Goal: Information Seeking & Learning: Compare options

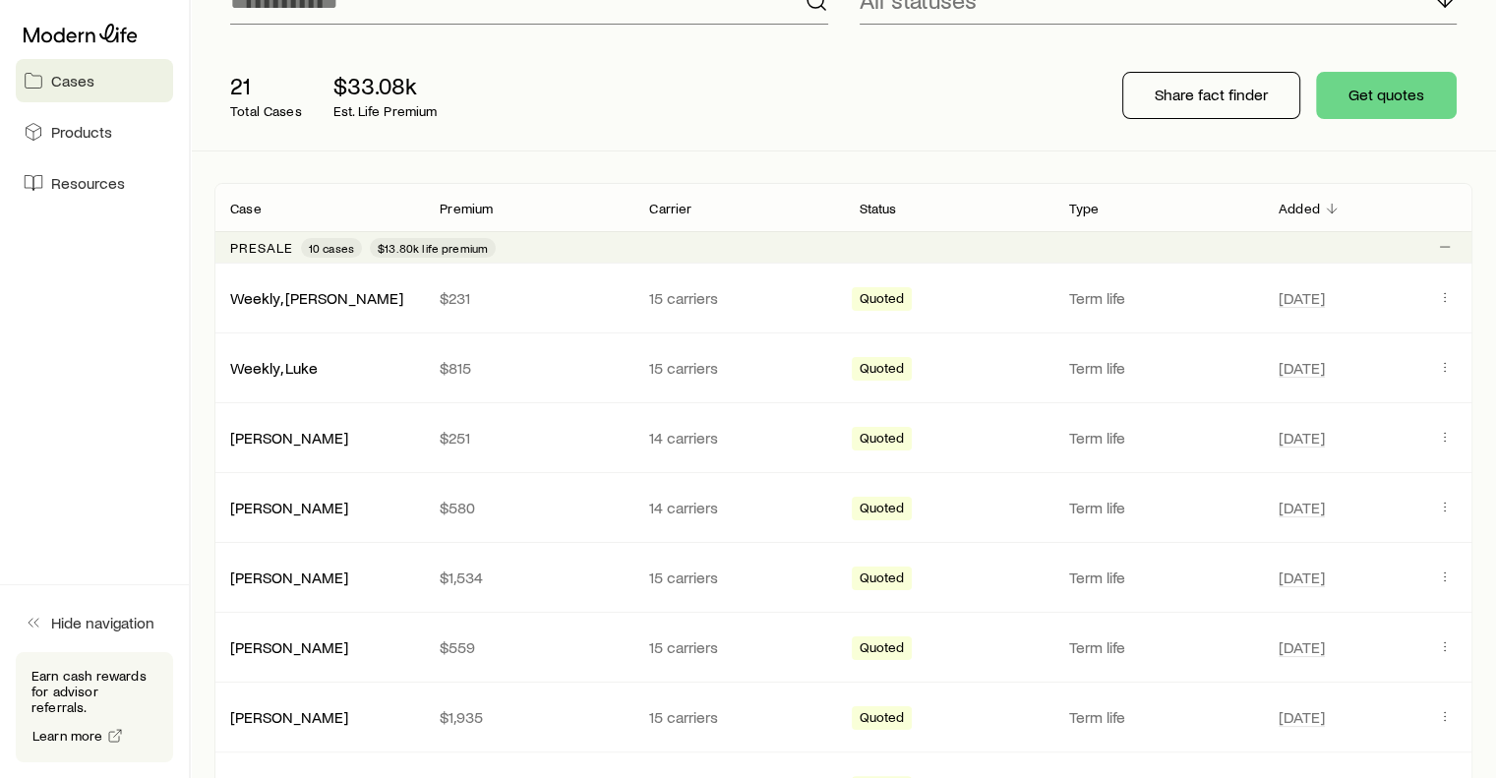
scroll to position [263, 0]
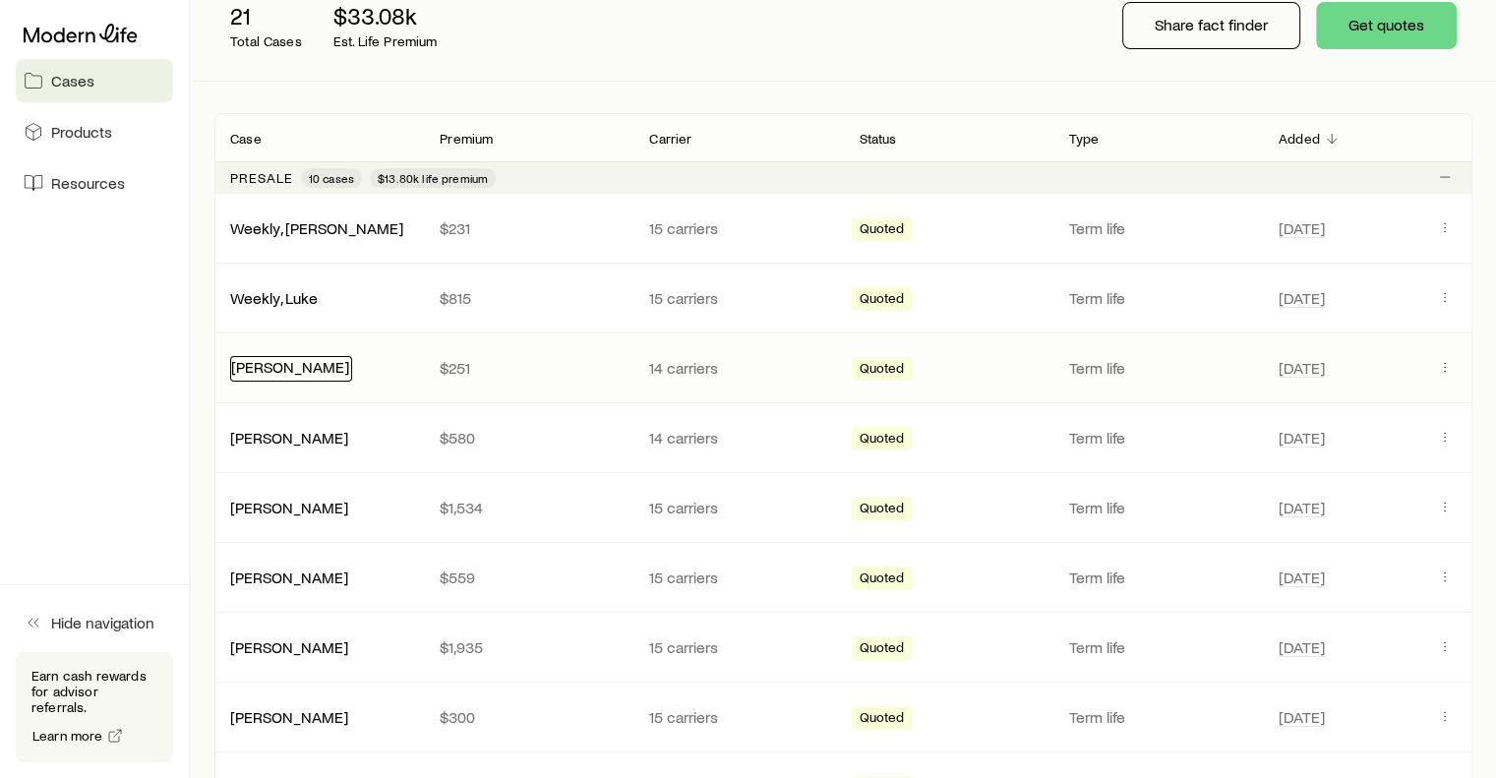
click at [299, 373] on link "[PERSON_NAME]" at bounding box center [290, 366] width 118 height 19
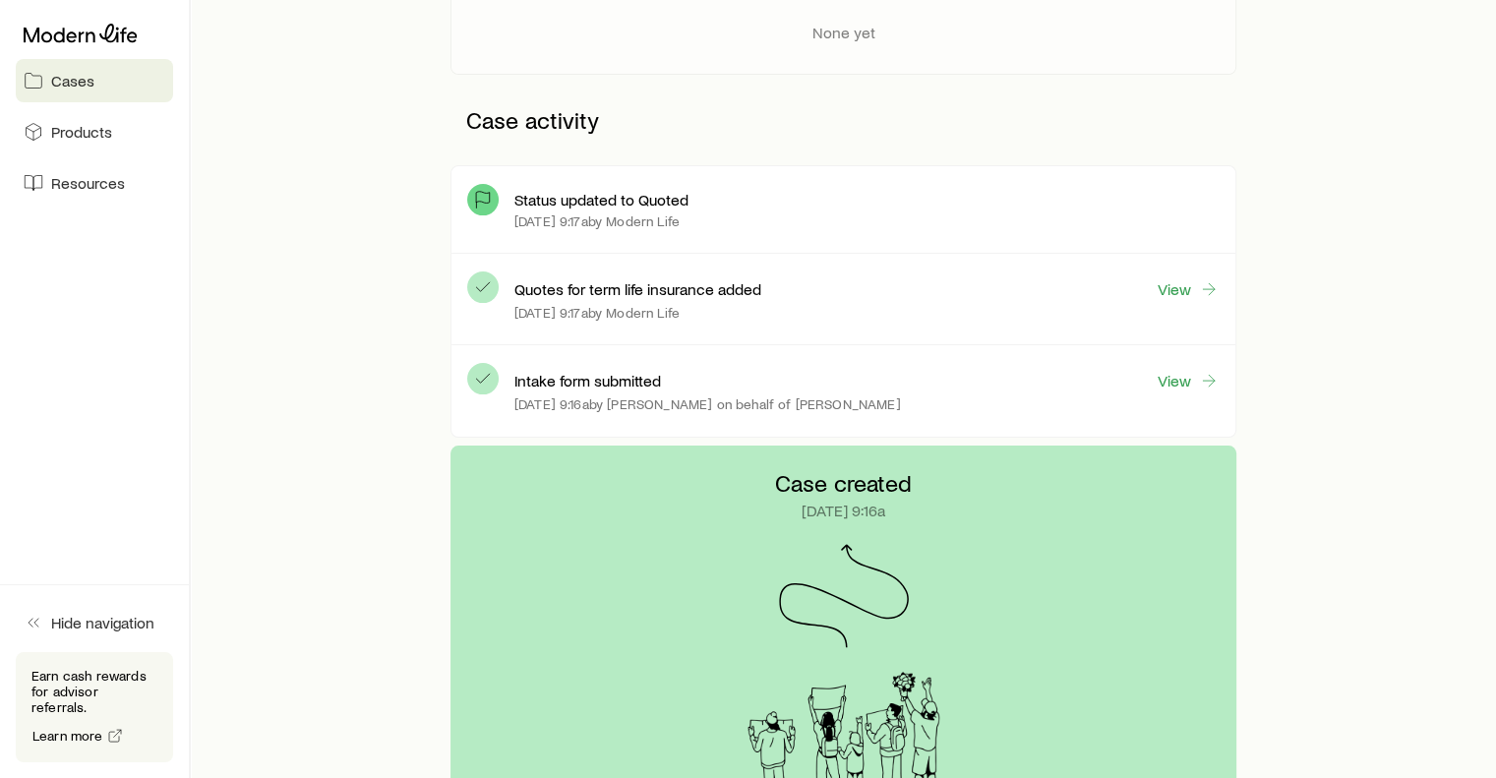
scroll to position [425, 0]
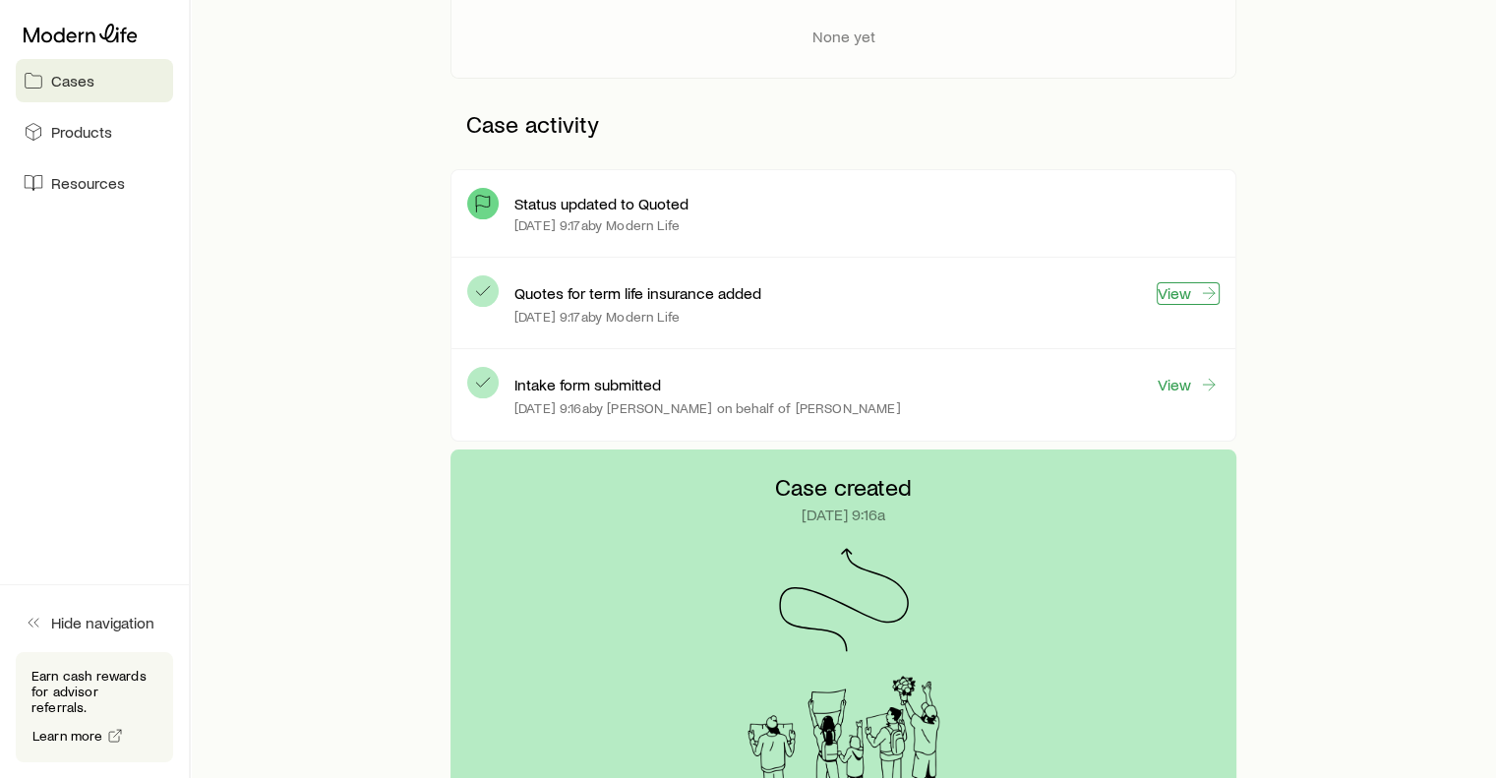
click at [1192, 287] on link "View" at bounding box center [1187, 293] width 63 height 23
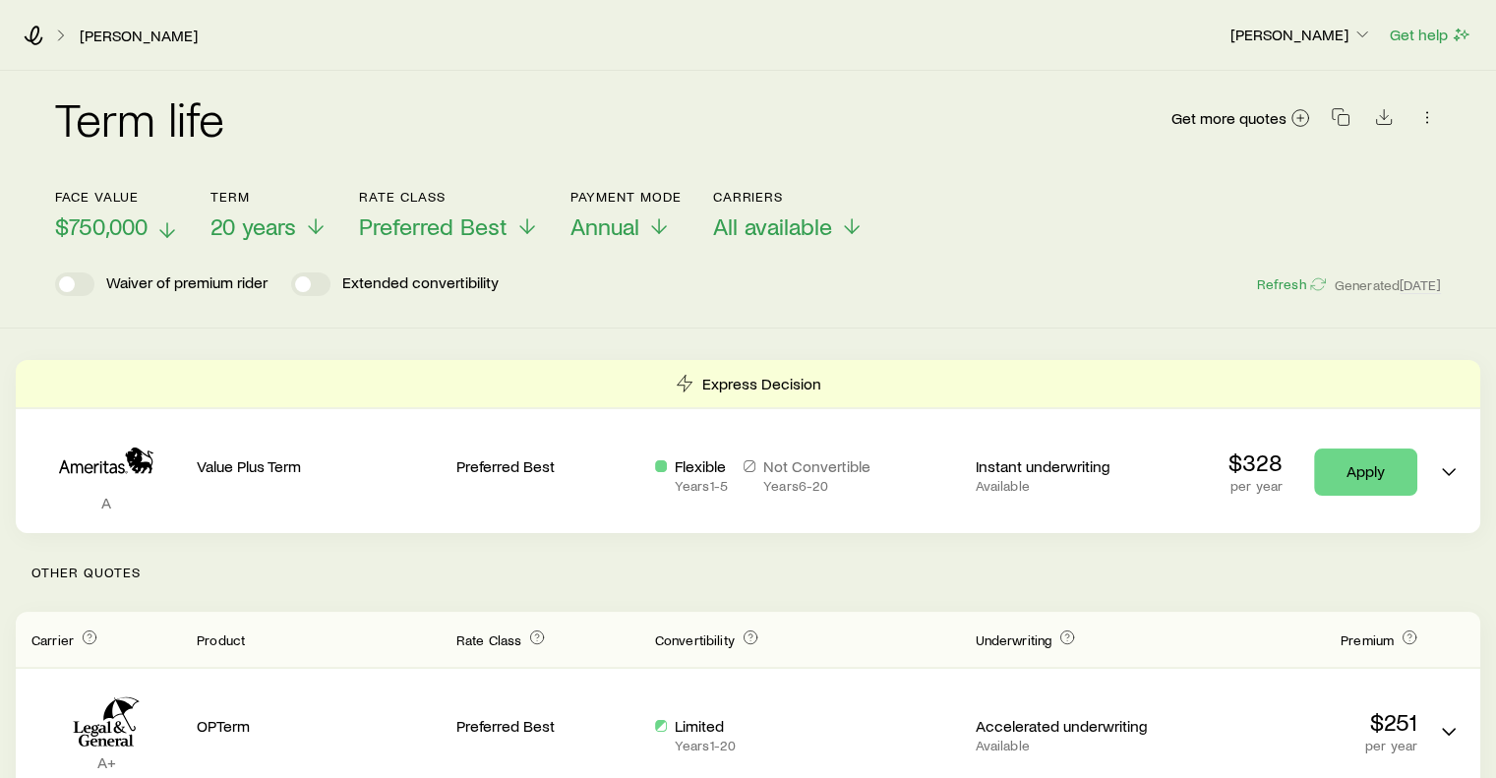
click at [157, 226] on icon at bounding box center [167, 230] width 24 height 24
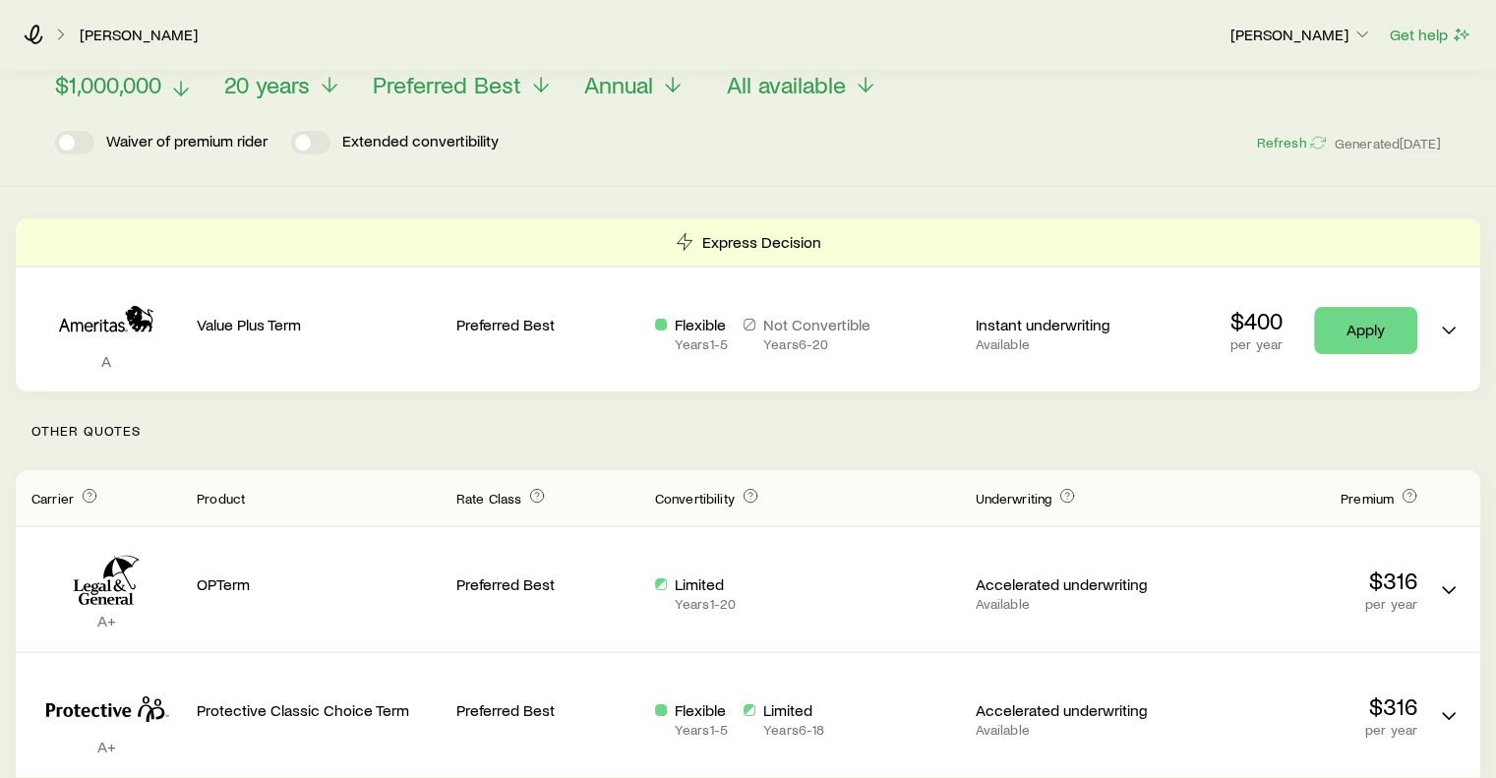
scroll to position [90, 0]
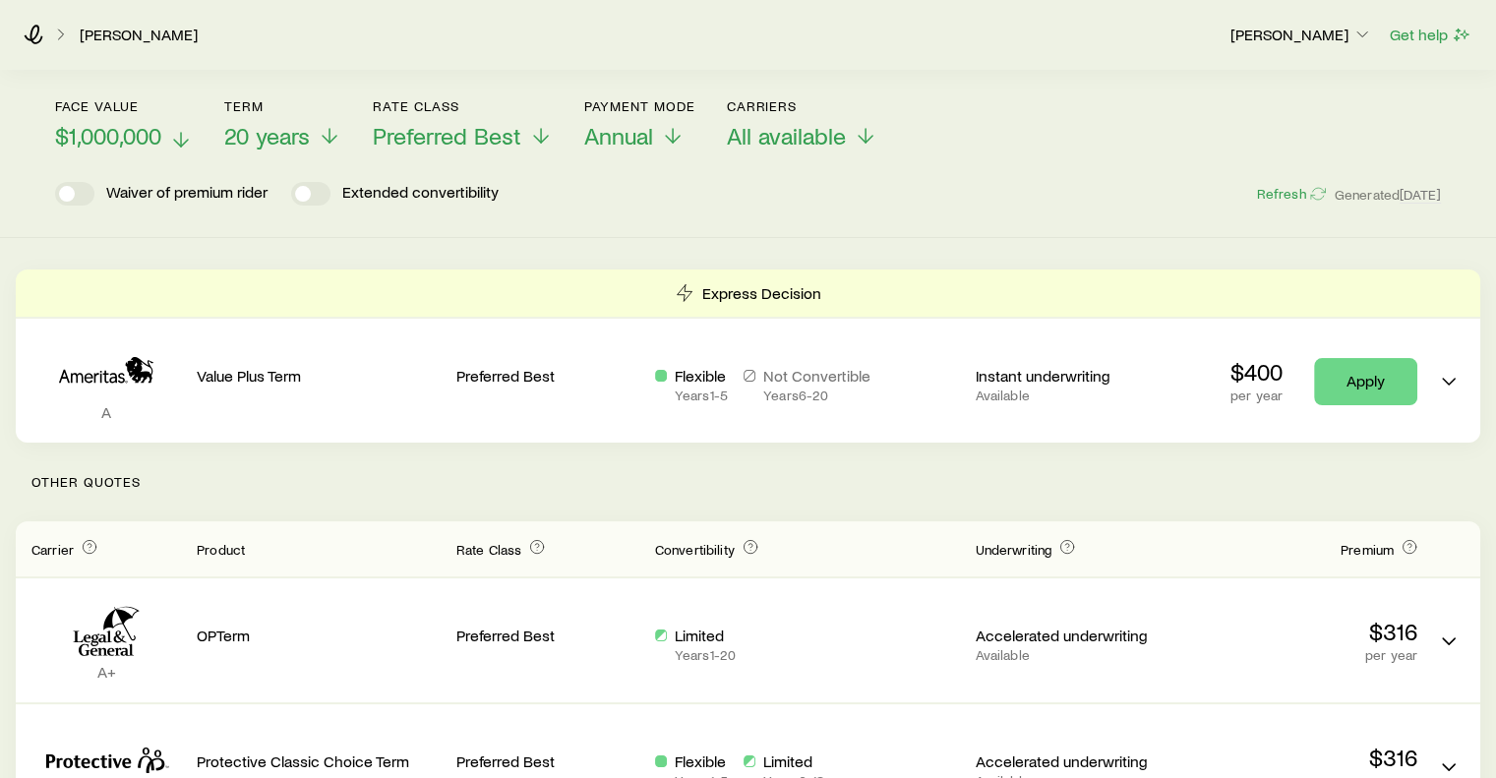
click at [1452, 499] on p "Other Quotes" at bounding box center [748, 481] width 1464 height 79
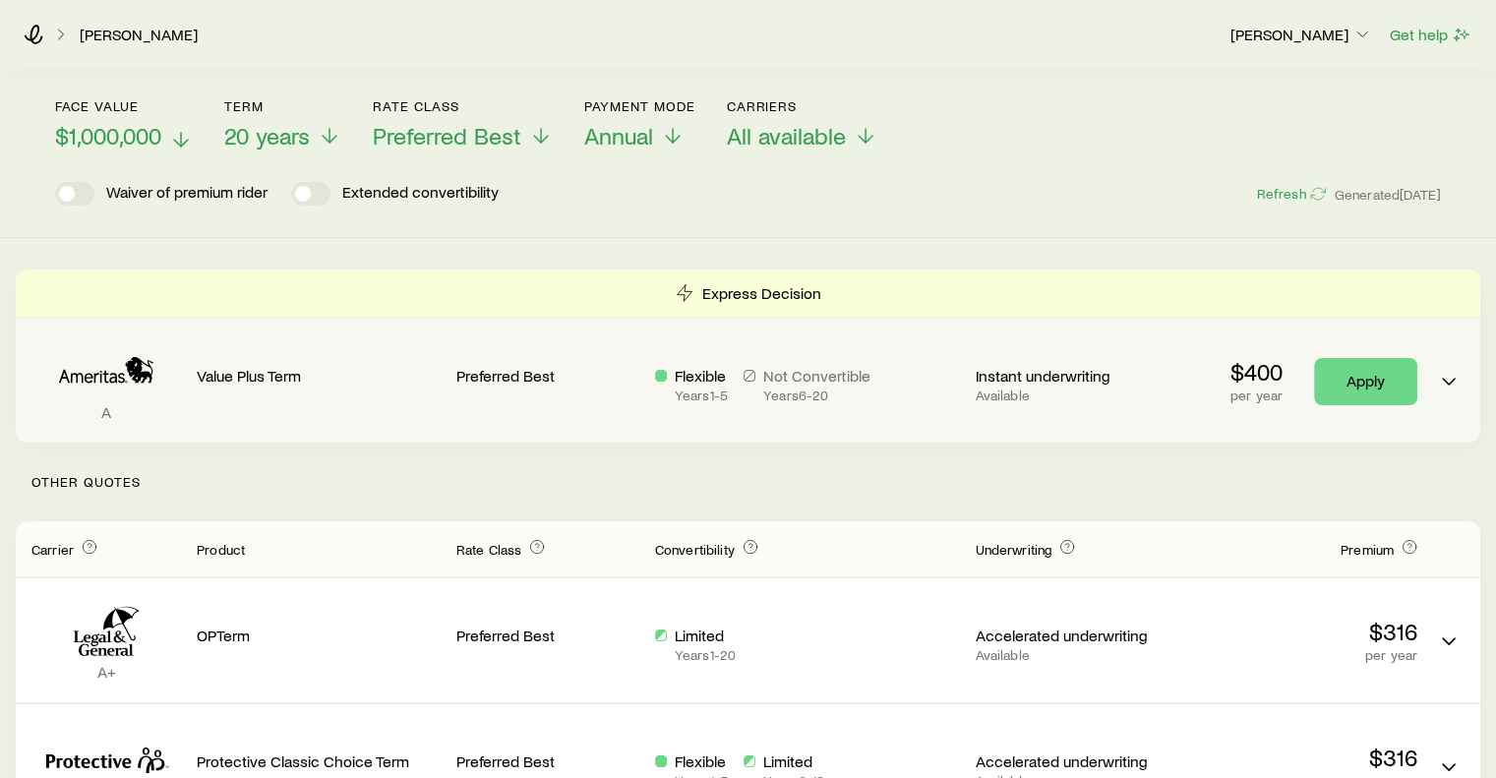
scroll to position [8, 0]
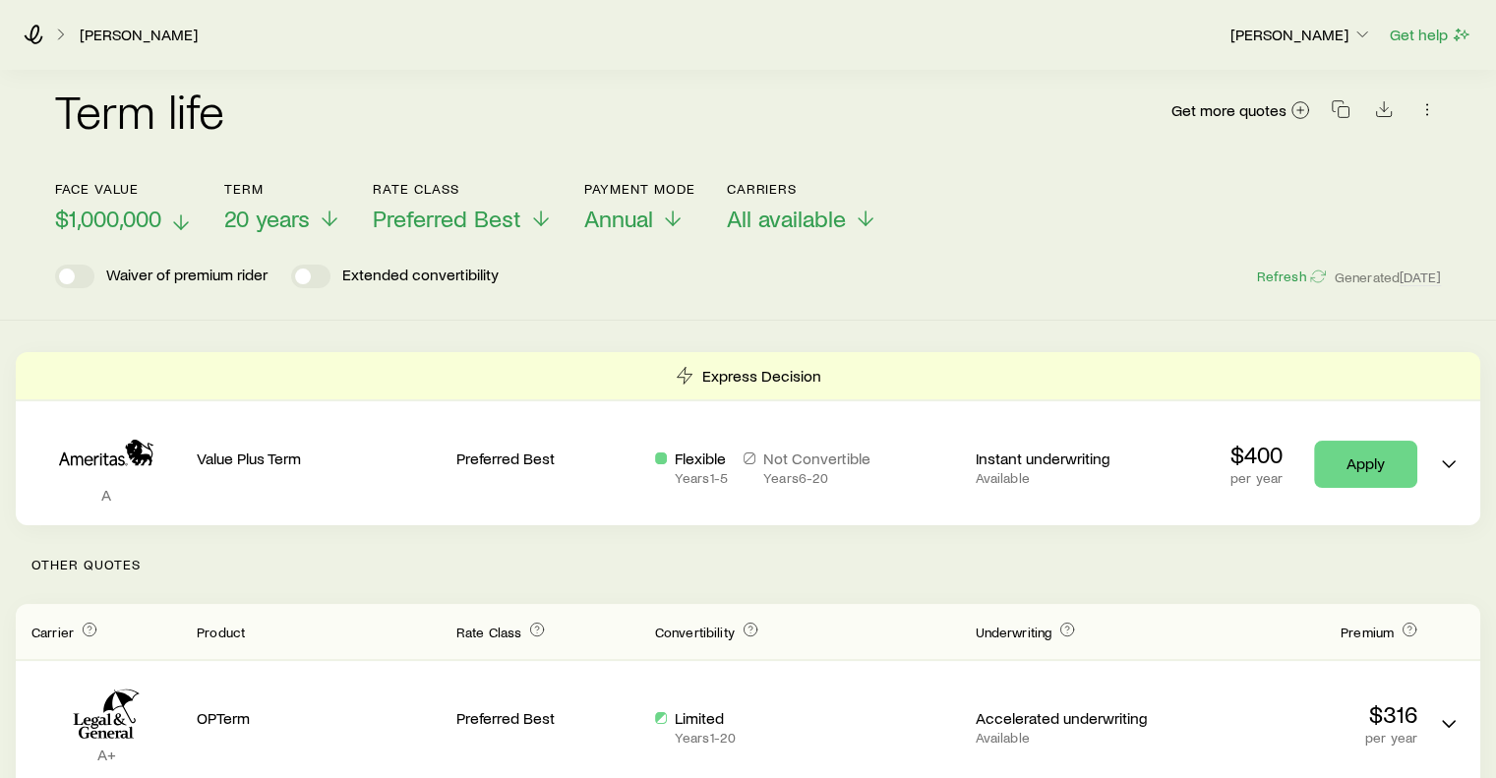
click at [53, 34] on icon at bounding box center [61, 35] width 20 height 20
click at [97, 38] on link "[PERSON_NAME]" at bounding box center [139, 35] width 120 height 19
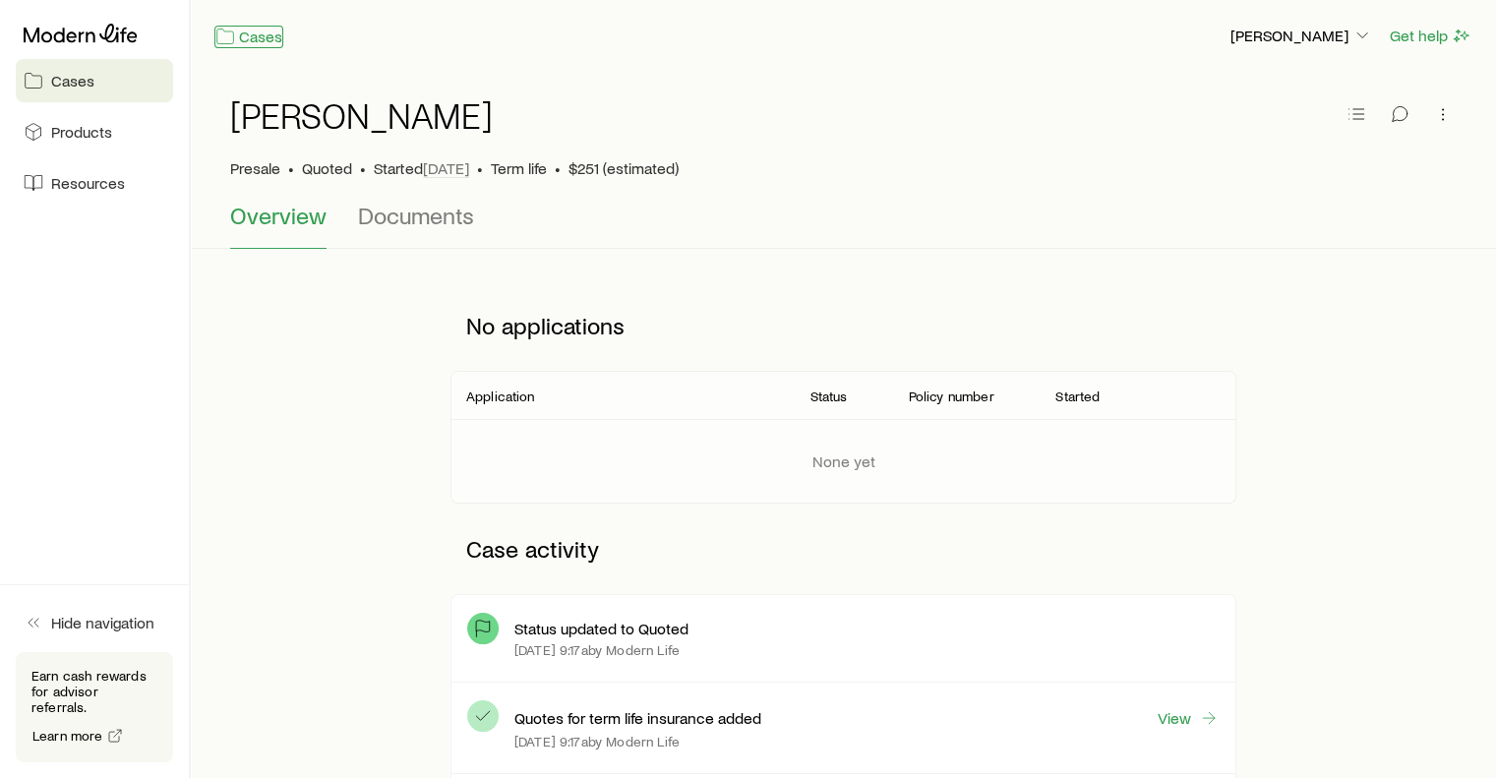
click at [253, 33] on link "Cases" at bounding box center [248, 37] width 69 height 23
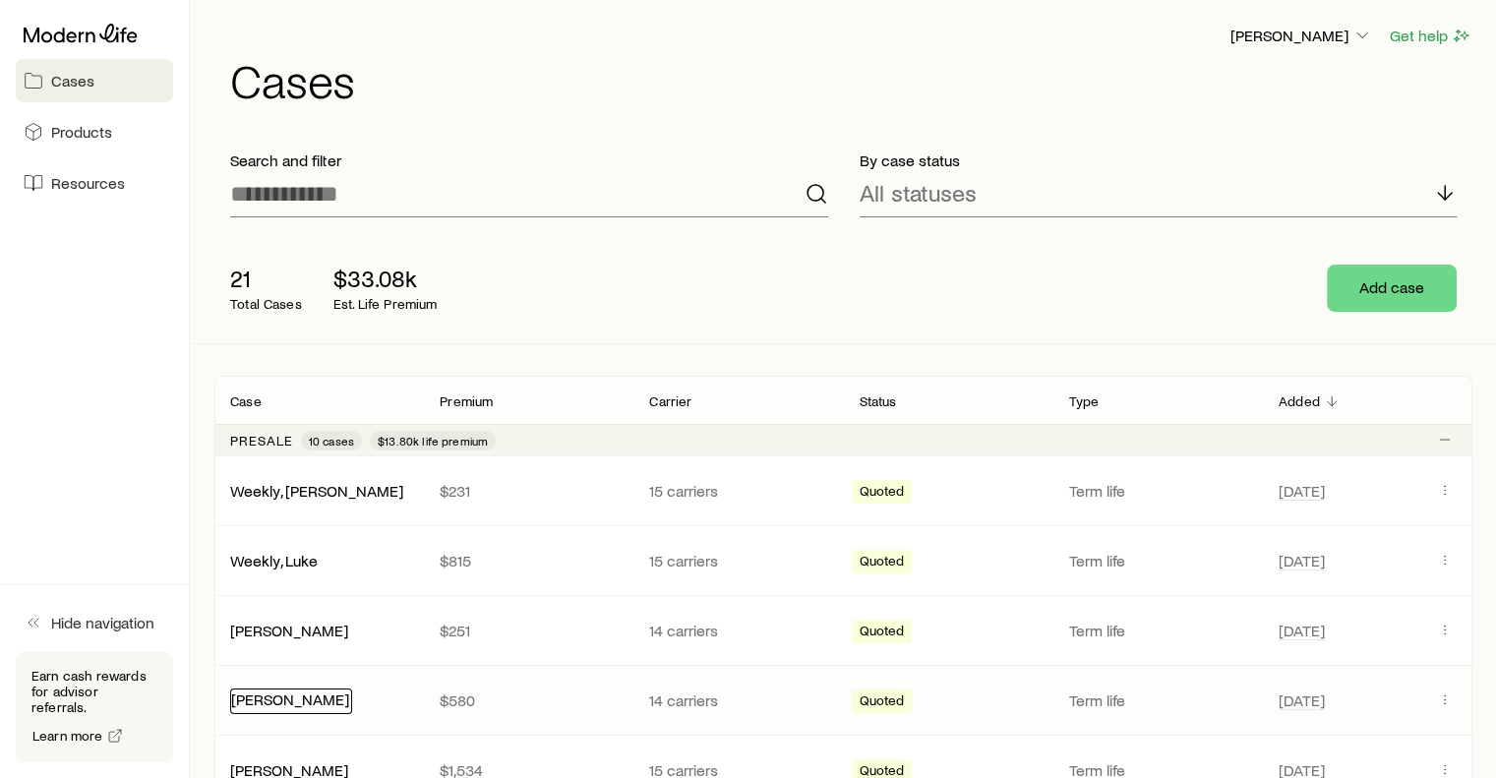
click at [325, 702] on link "[PERSON_NAME]" at bounding box center [290, 698] width 118 height 19
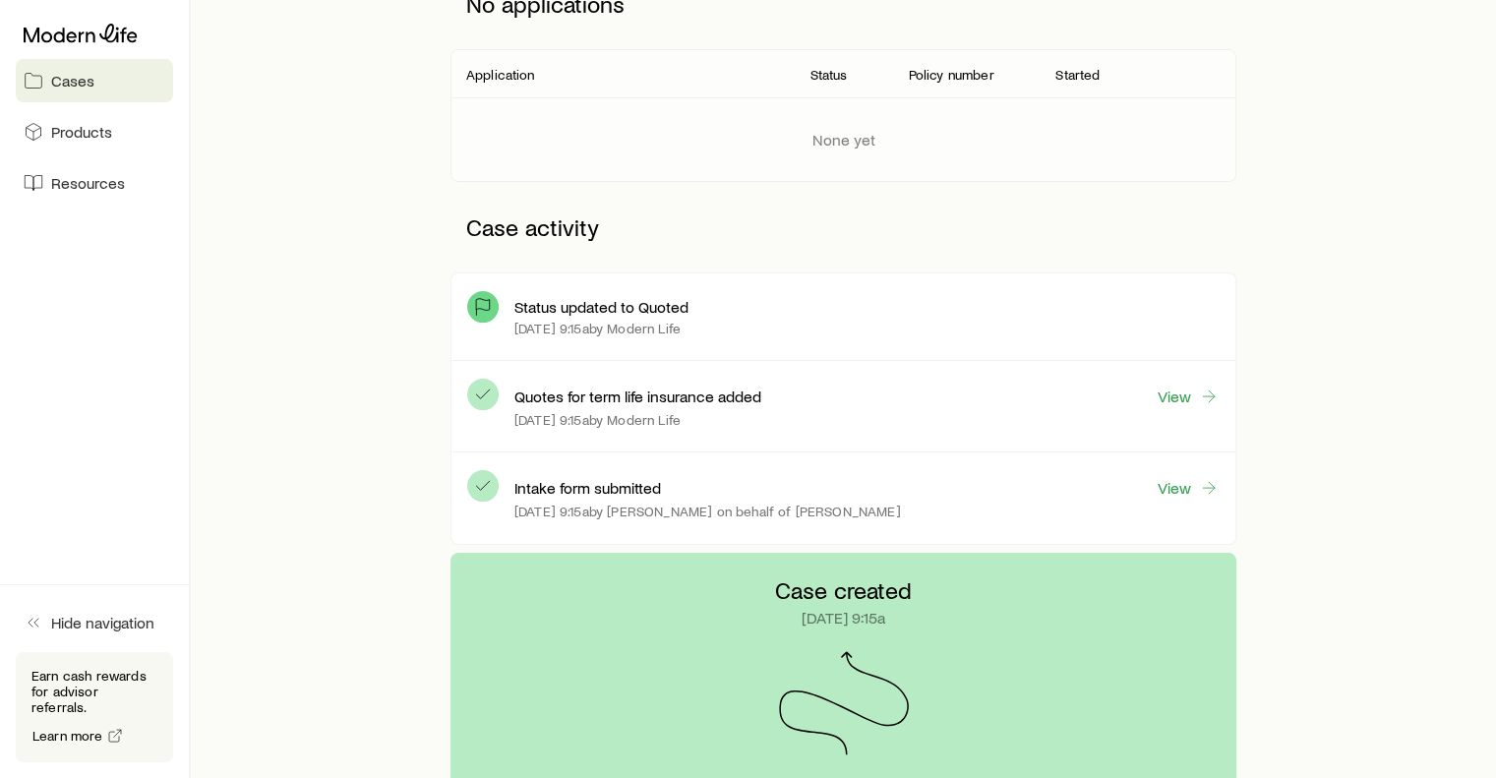
scroll to position [340, 0]
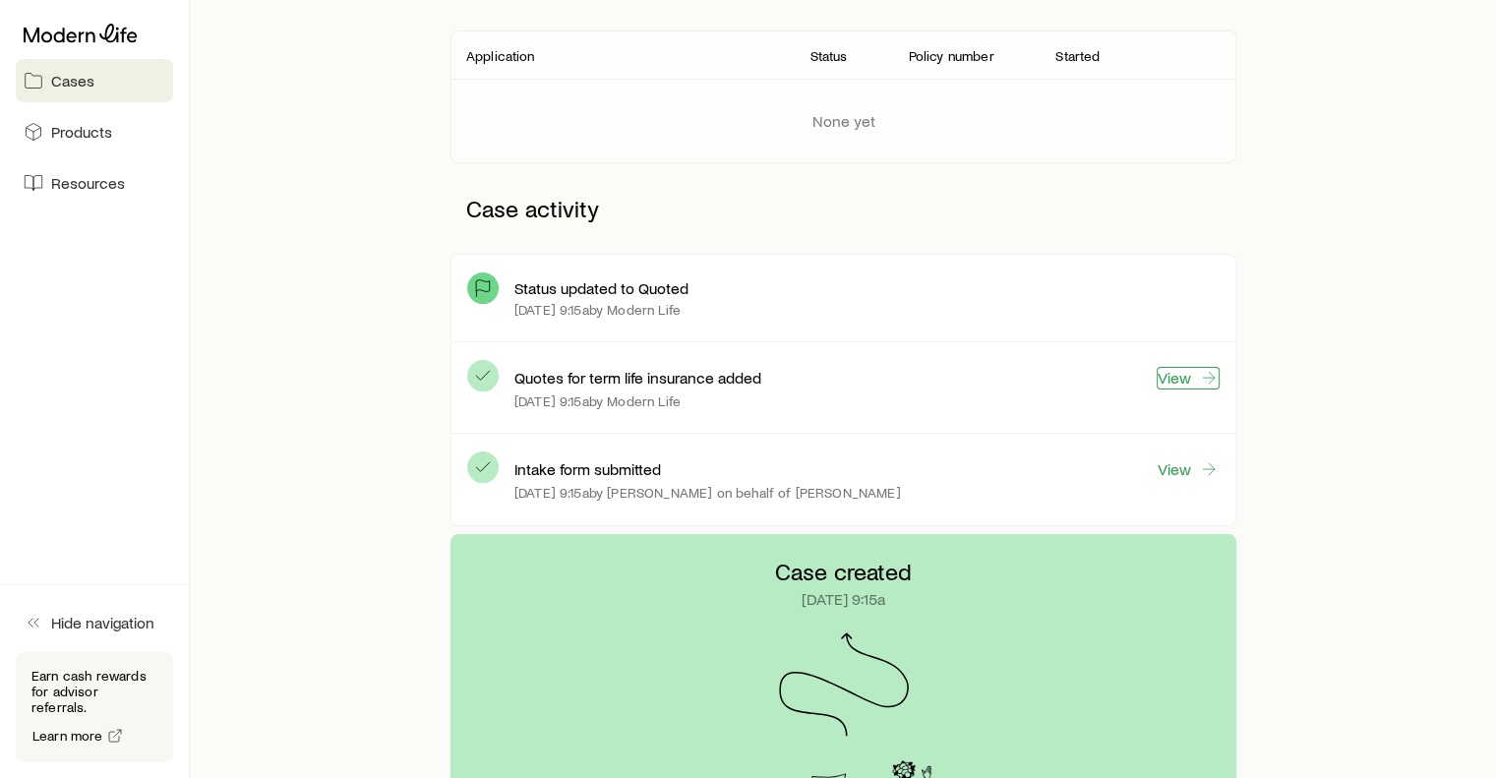
click at [1193, 374] on link "View" at bounding box center [1187, 378] width 63 height 23
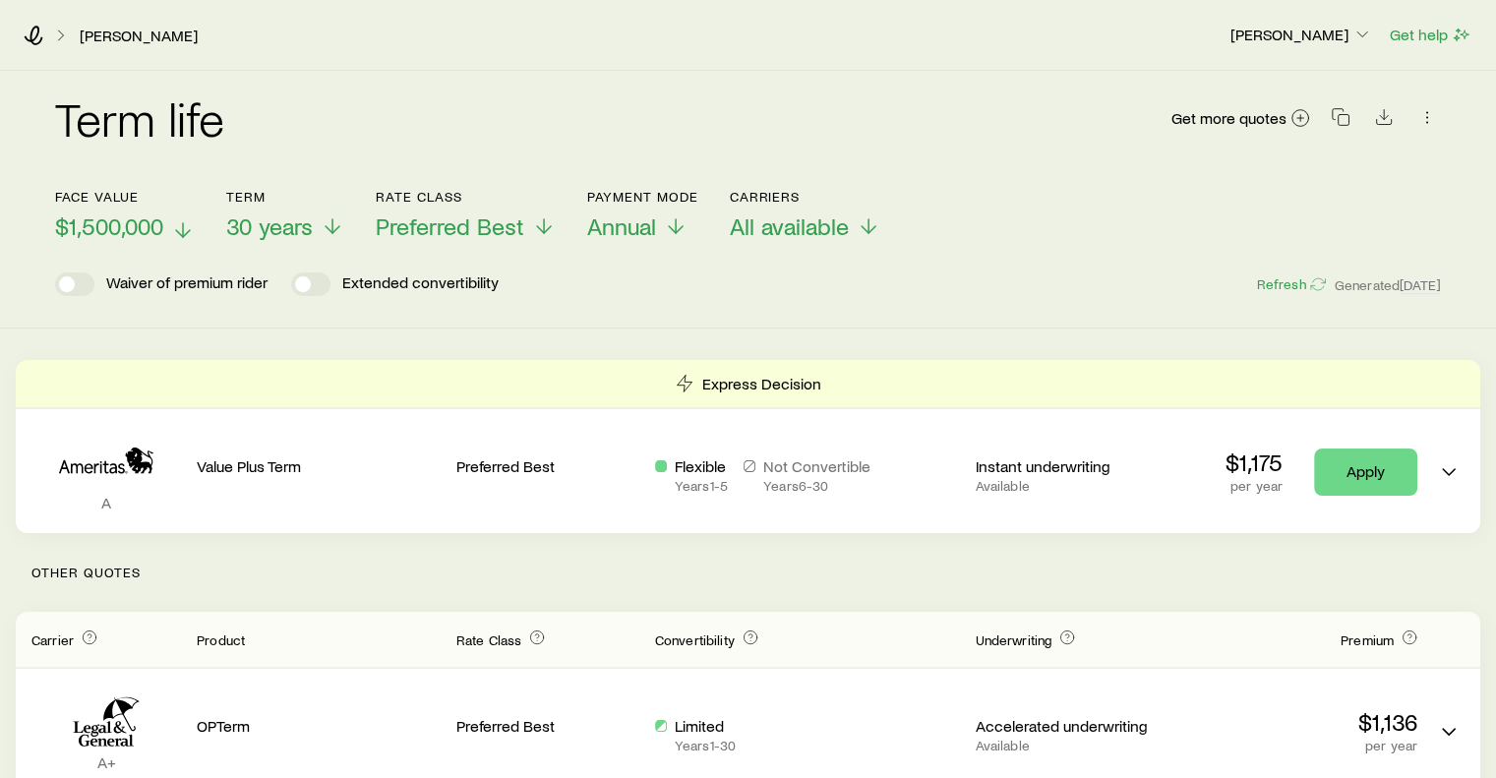
click at [174, 226] on icon at bounding box center [183, 230] width 24 height 24
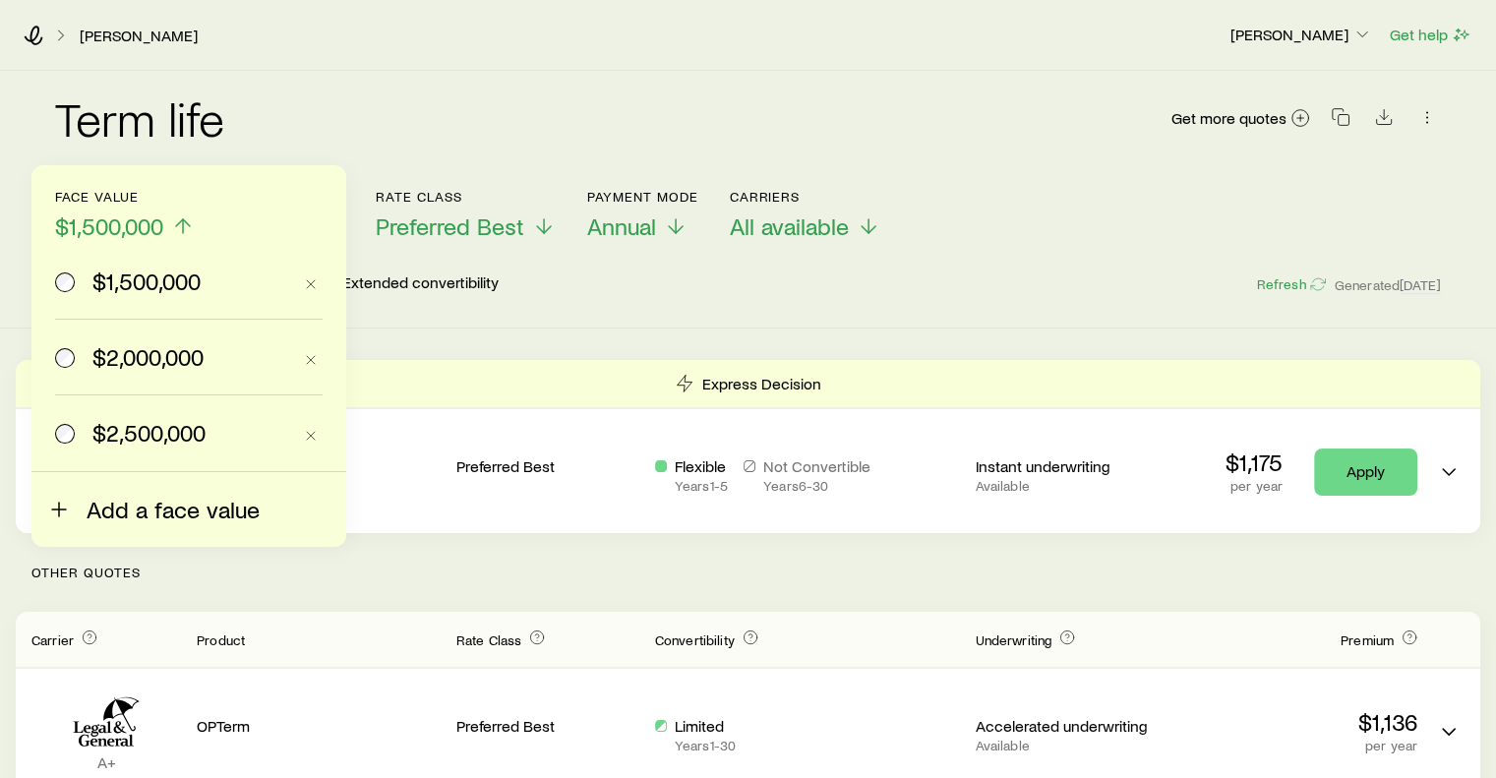
click at [107, 514] on span "Add a face value" at bounding box center [173, 510] width 173 height 28
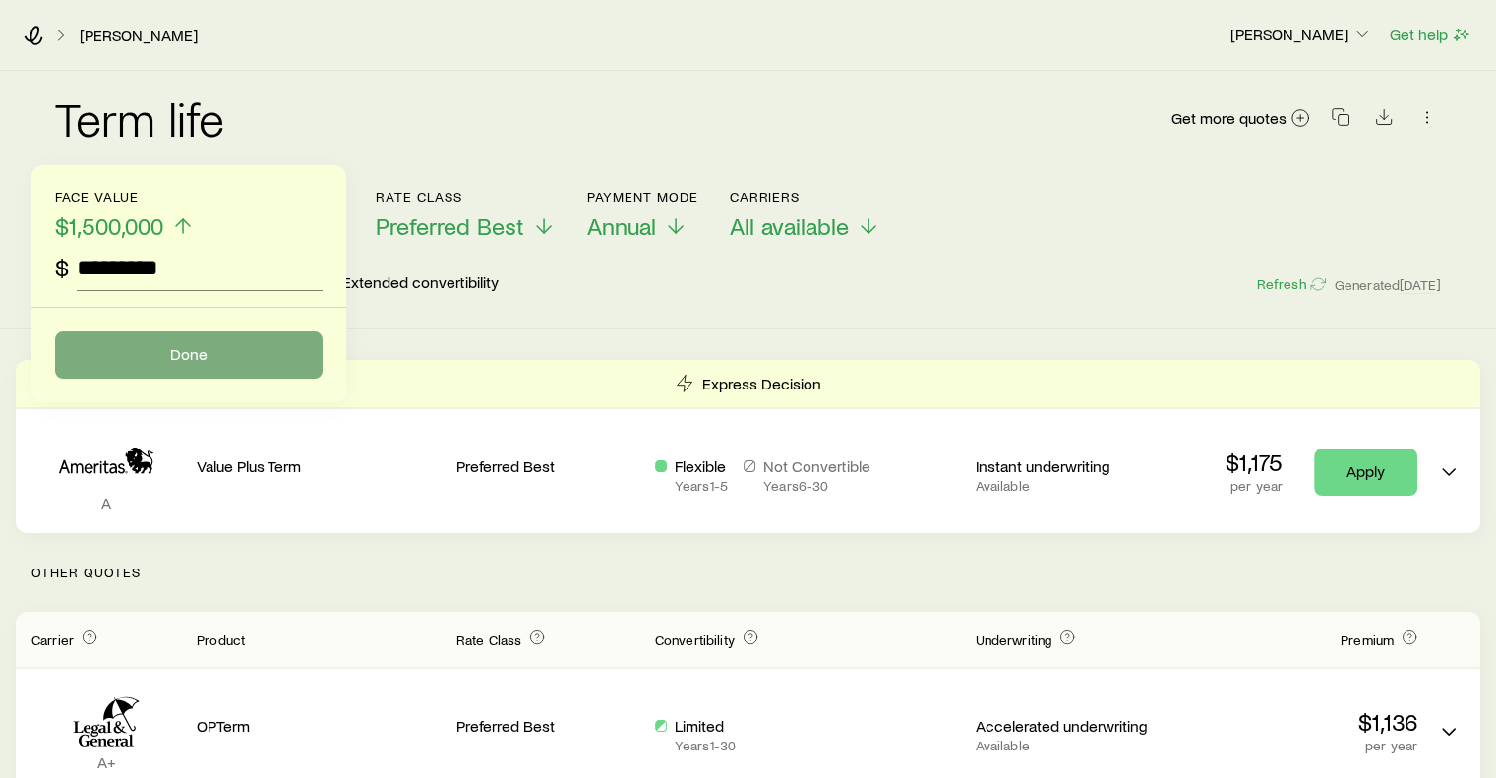
type input "*********"
click at [226, 369] on button "Done" at bounding box center [188, 354] width 267 height 47
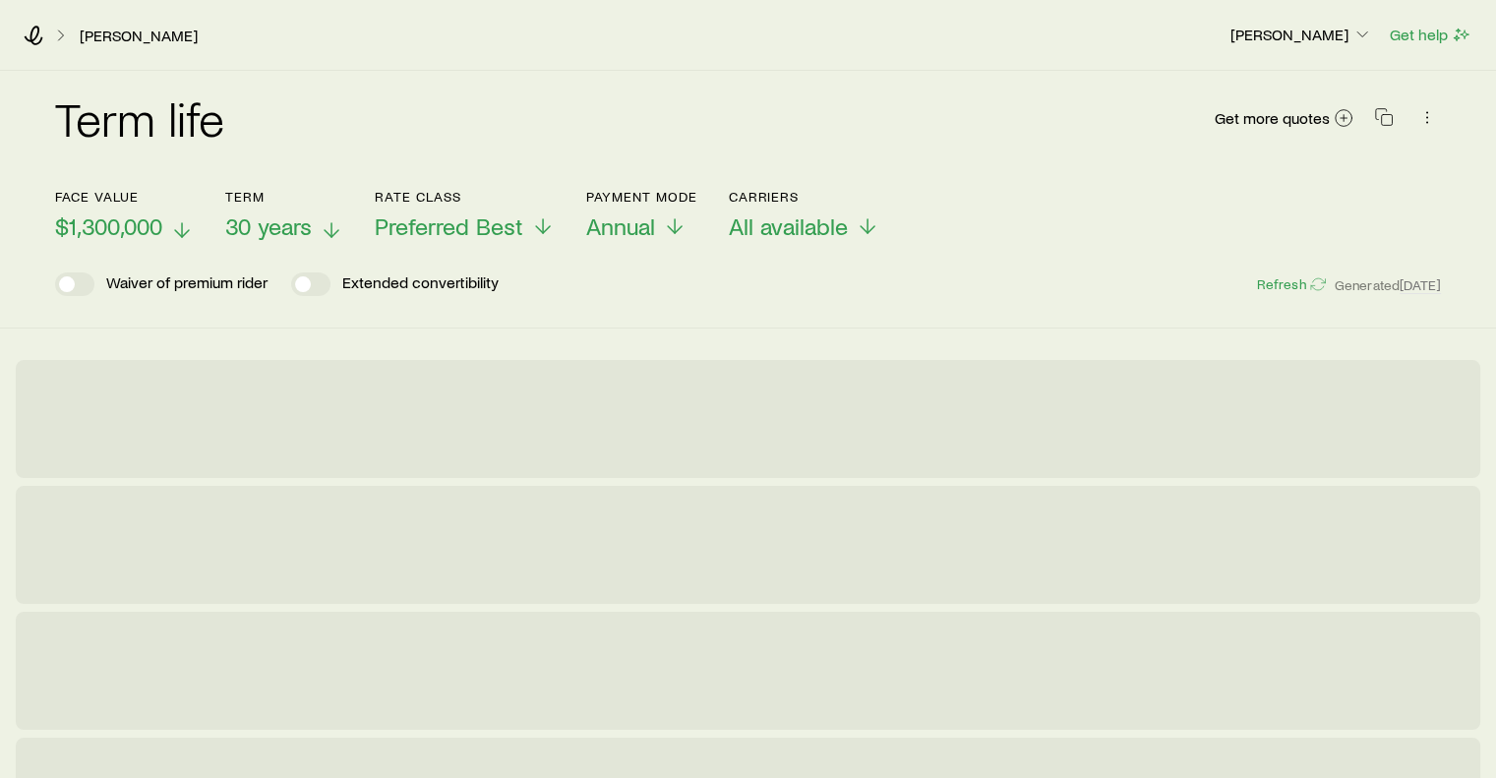
click at [312, 221] on span "30 years" at bounding box center [268, 226] width 87 height 28
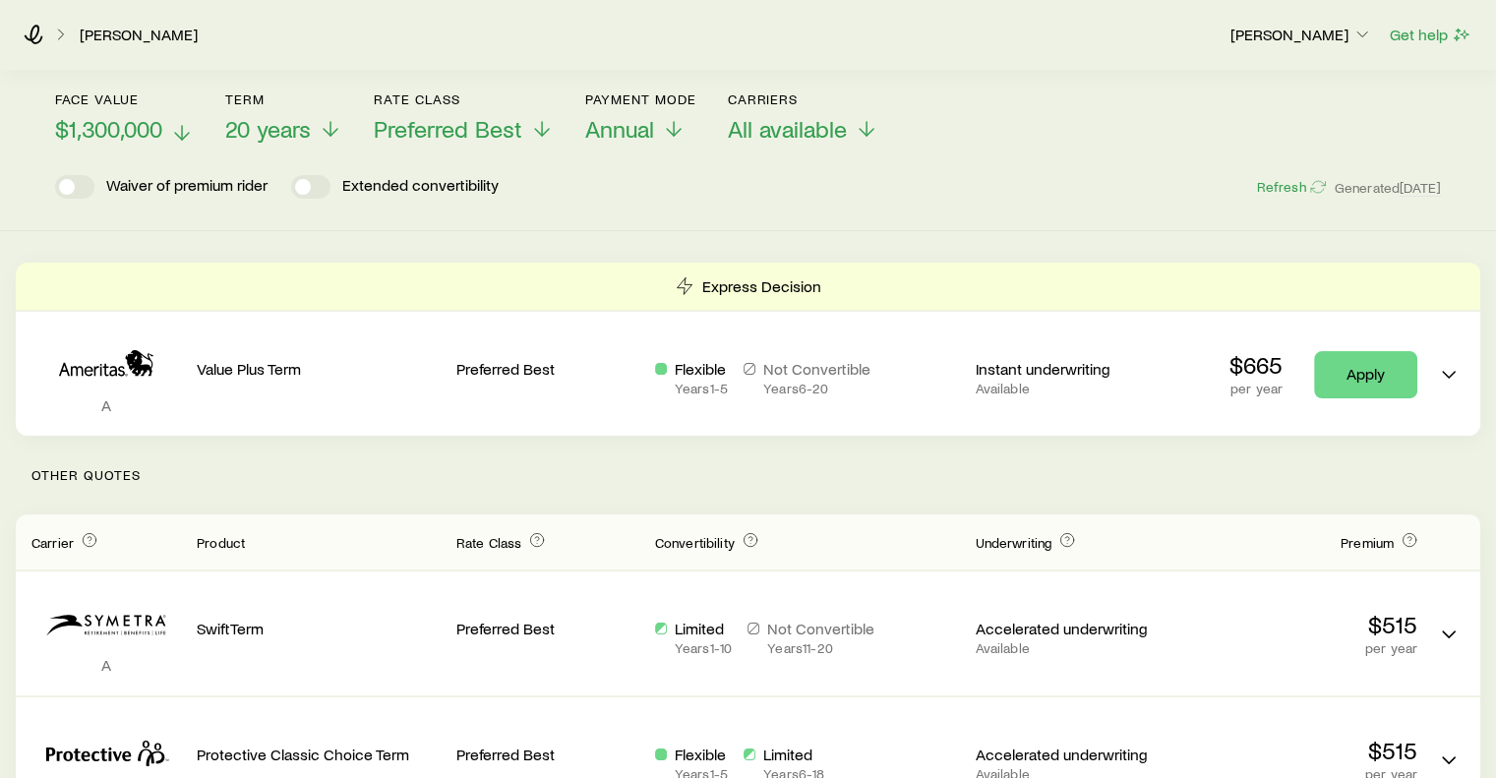
scroll to position [90, 0]
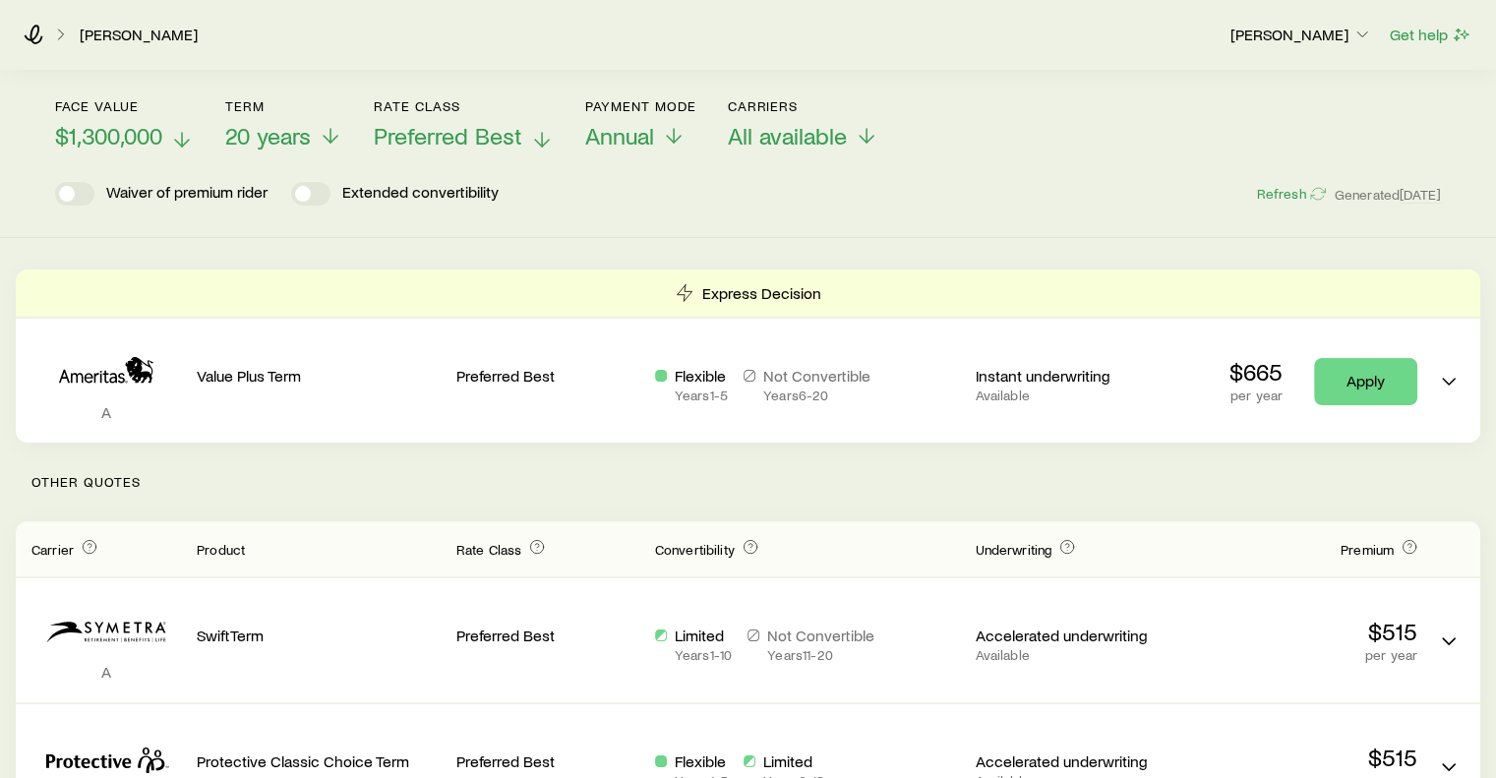
click at [477, 117] on button "Rate Class Preferred Best" at bounding box center [464, 124] width 180 height 52
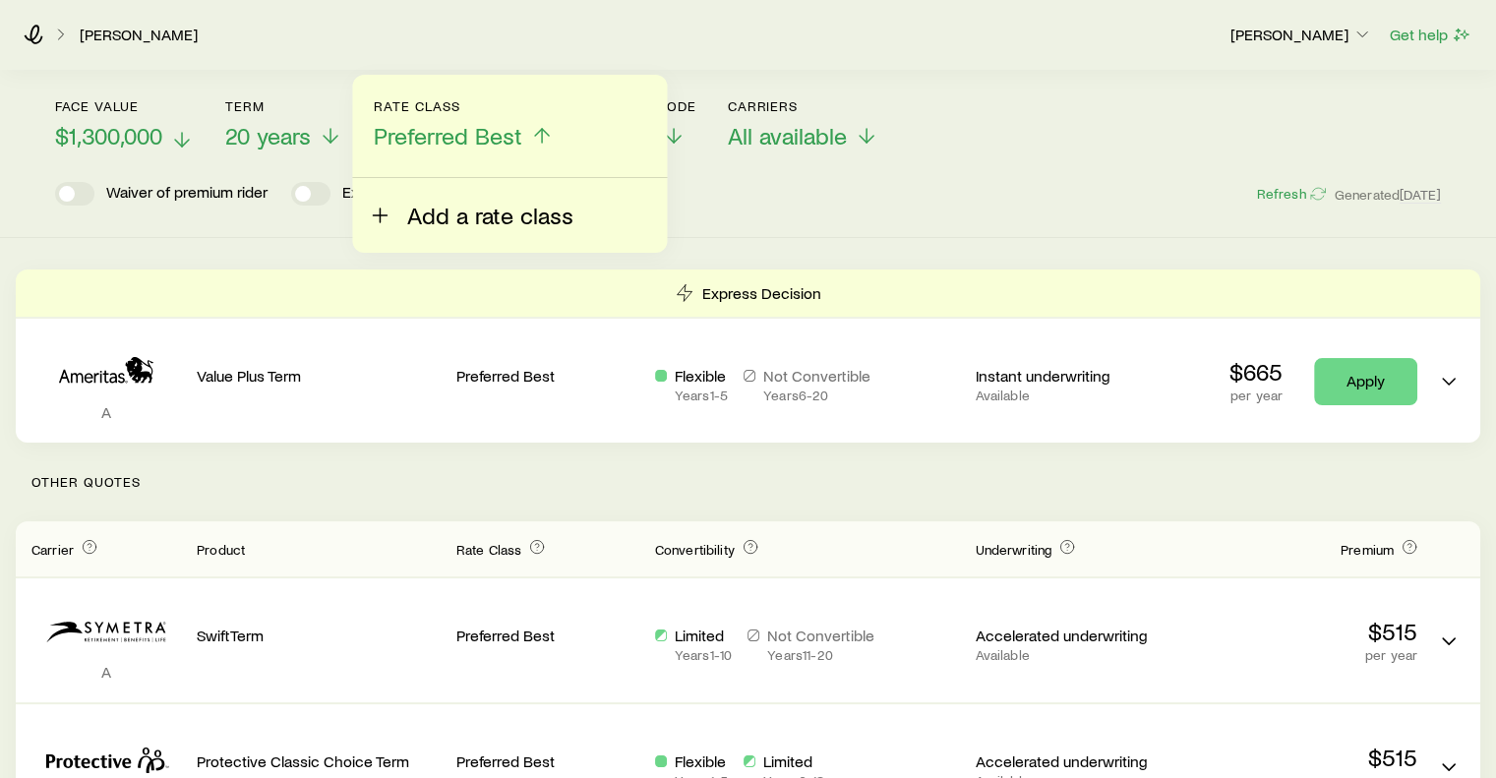
click at [425, 205] on span "Add a rate class" at bounding box center [490, 216] width 166 height 28
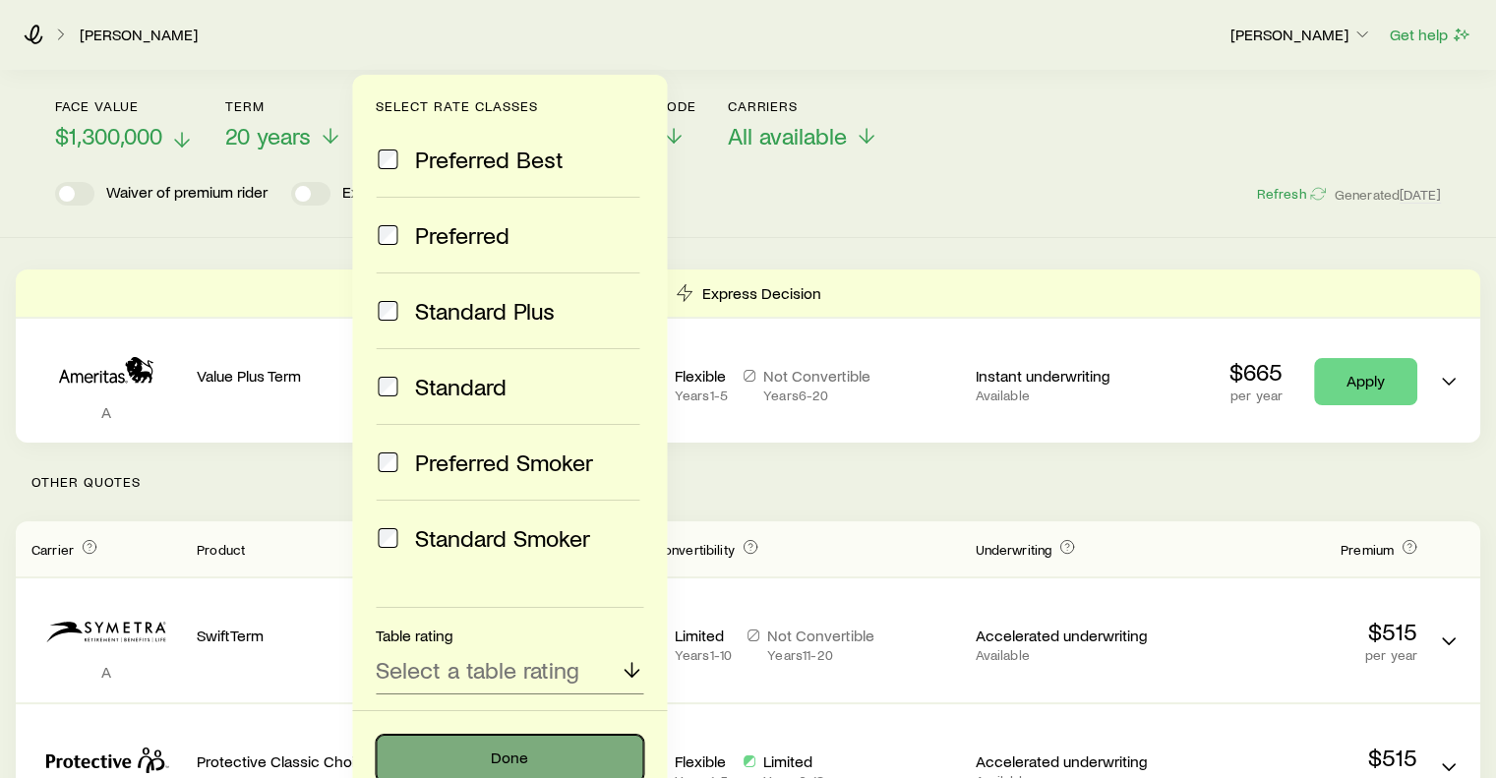
click at [561, 752] on button "Done" at bounding box center [509, 758] width 267 height 47
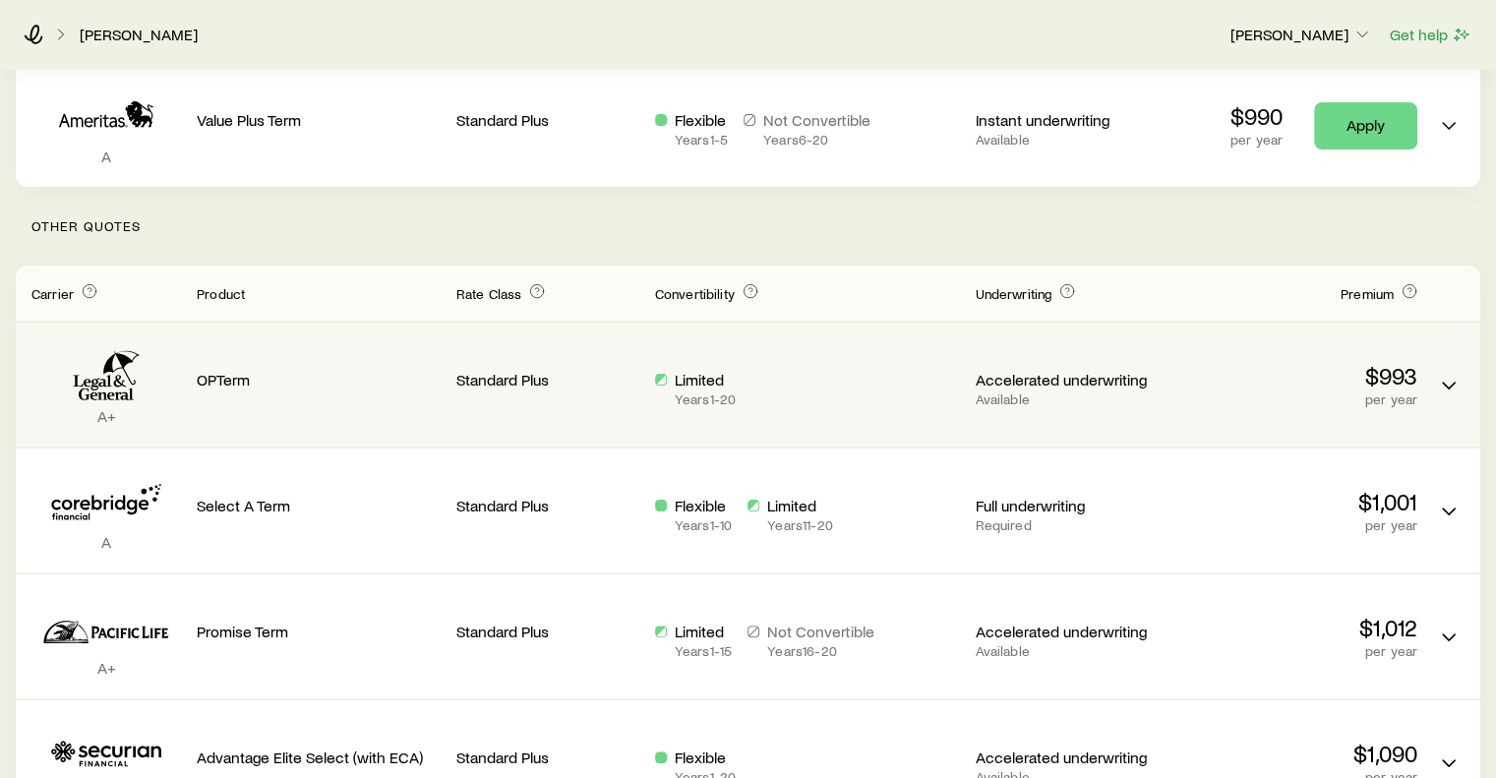
scroll to position [0, 0]
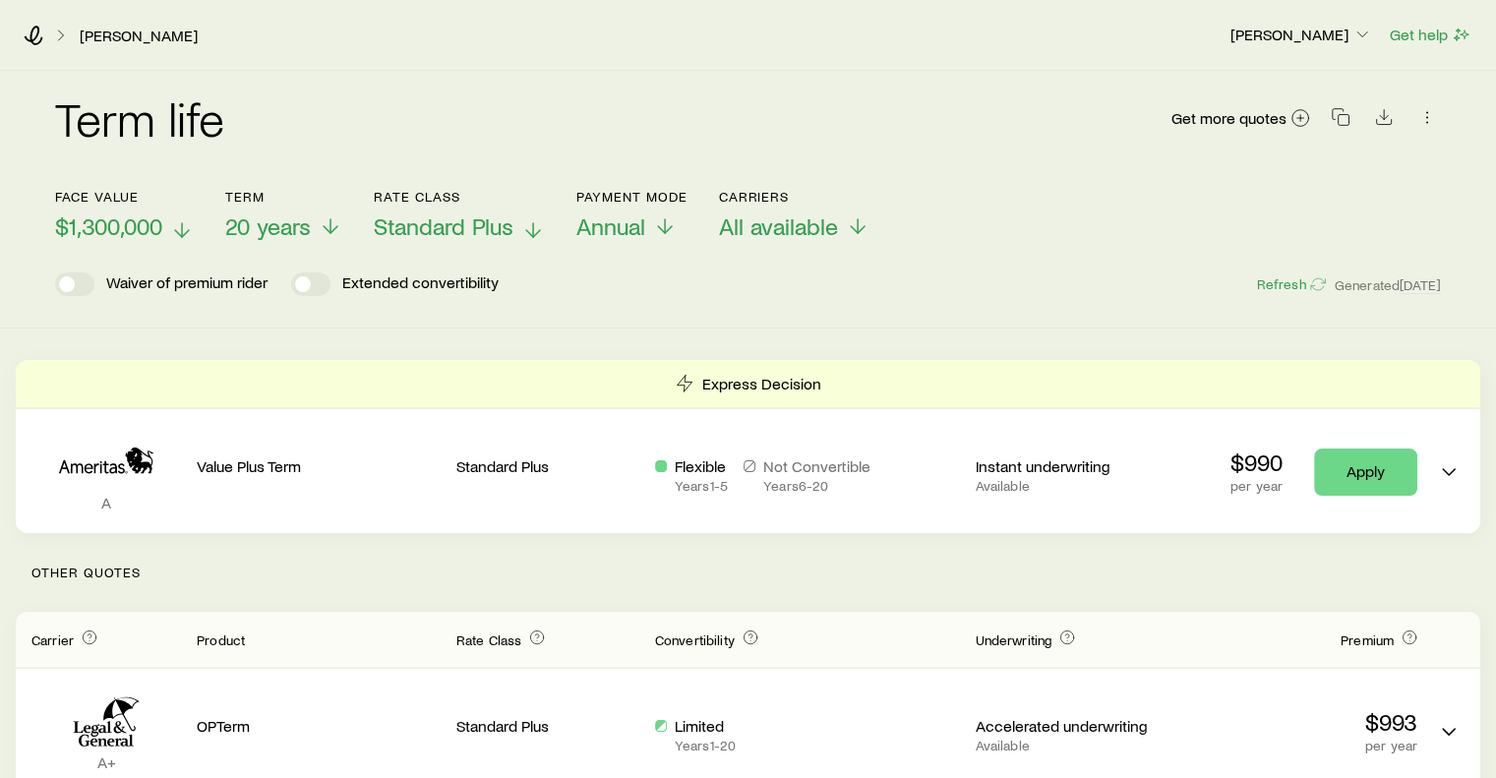
click at [515, 225] on p "Standard Plus" at bounding box center [459, 226] width 171 height 28
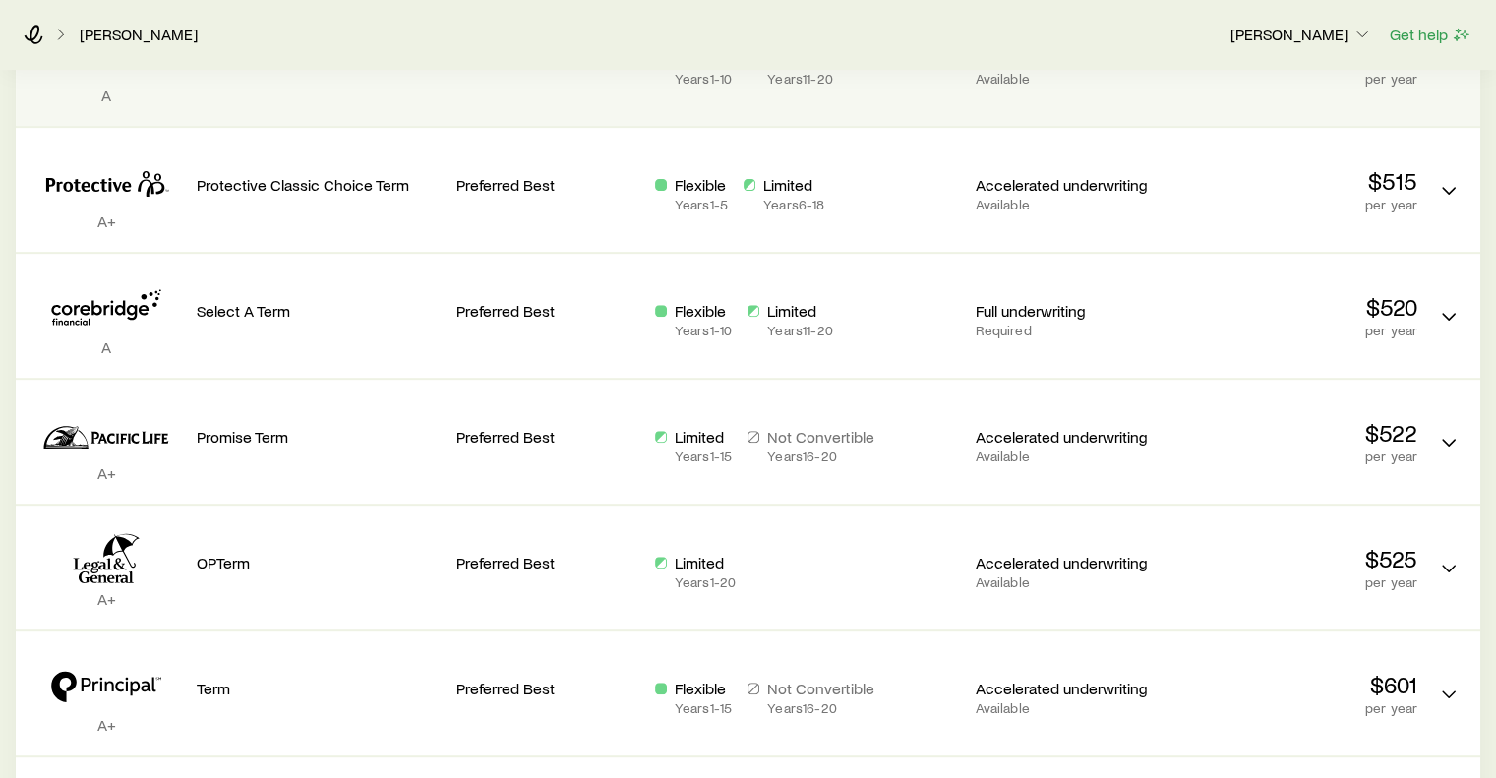
scroll to position [668, 0]
